Goal: Information Seeking & Learning: Understand process/instructions

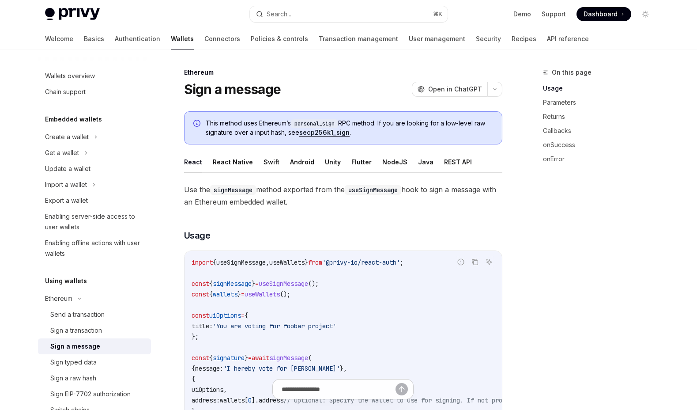
scroll to position [142, 0]
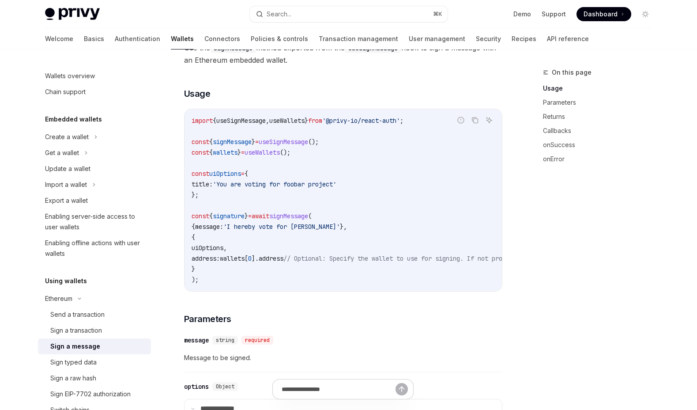
click at [277, 143] on span "useSignMessage" at bounding box center [283, 142] width 49 height 8
copy code "const { signMessage } = useSignMessage ();"
click at [234, 151] on span "wallets" at bounding box center [225, 152] width 25 height 8
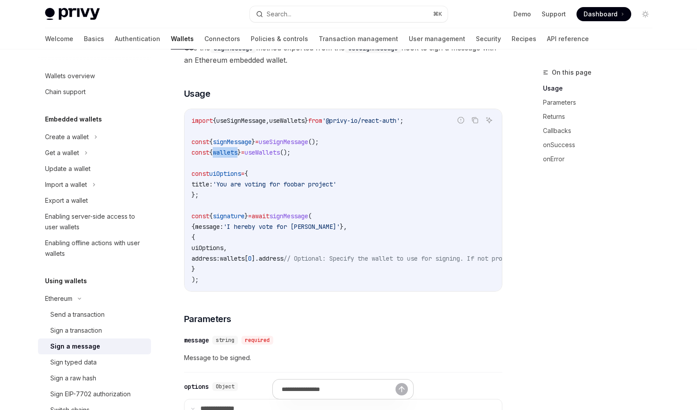
click at [234, 151] on span "wallets" at bounding box center [225, 152] width 25 height 8
click at [237, 260] on span "wallets" at bounding box center [232, 258] width 25 height 8
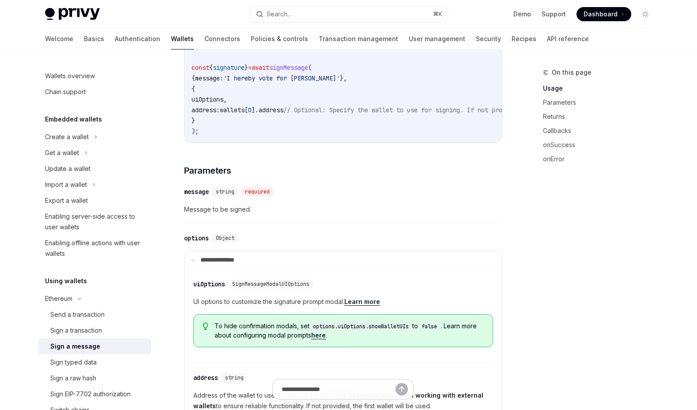
scroll to position [297, 0]
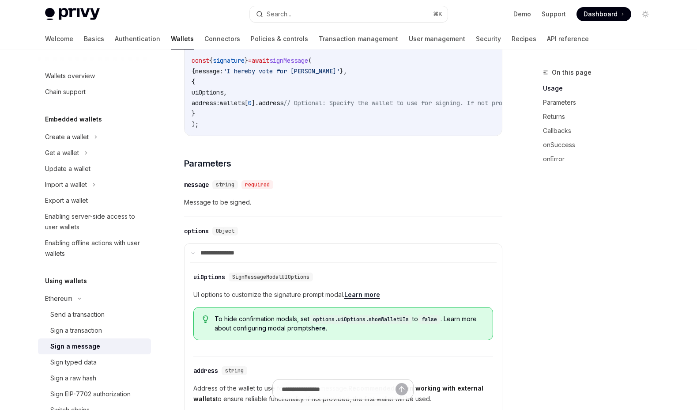
click at [91, 343] on div "Sign a message" at bounding box center [75, 346] width 50 height 11
type textarea "*"
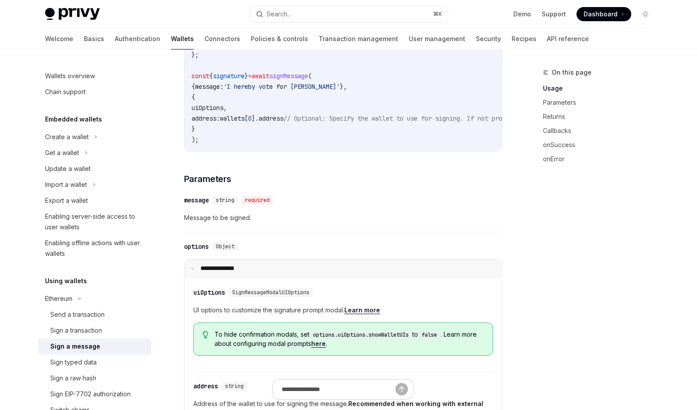
scroll to position [235, 0]
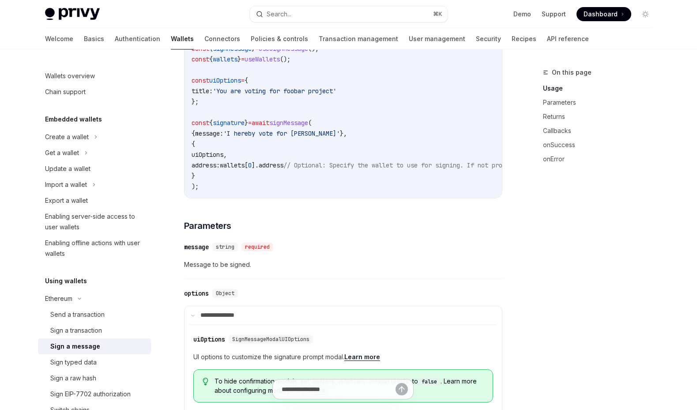
drag, startPoint x: 360, startPoint y: 196, endPoint x: 405, endPoint y: 197, distance: 44.6
click at [405, 198] on div "import { useSignMessage , useWallets } from '@privy-io/react-auth' ; const { si…" at bounding box center [343, 107] width 317 height 182
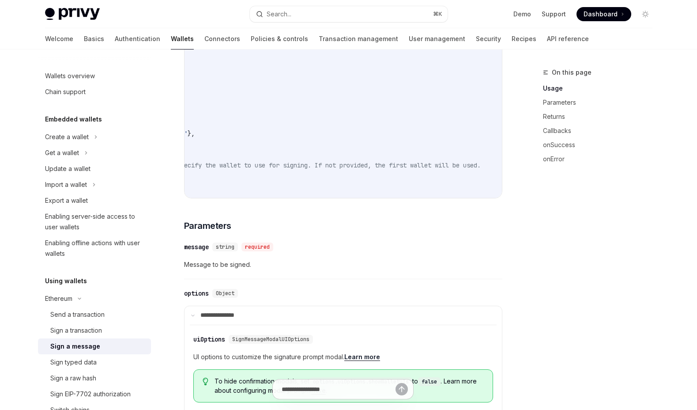
scroll to position [0, 0]
